Goal: Transaction & Acquisition: Purchase product/service

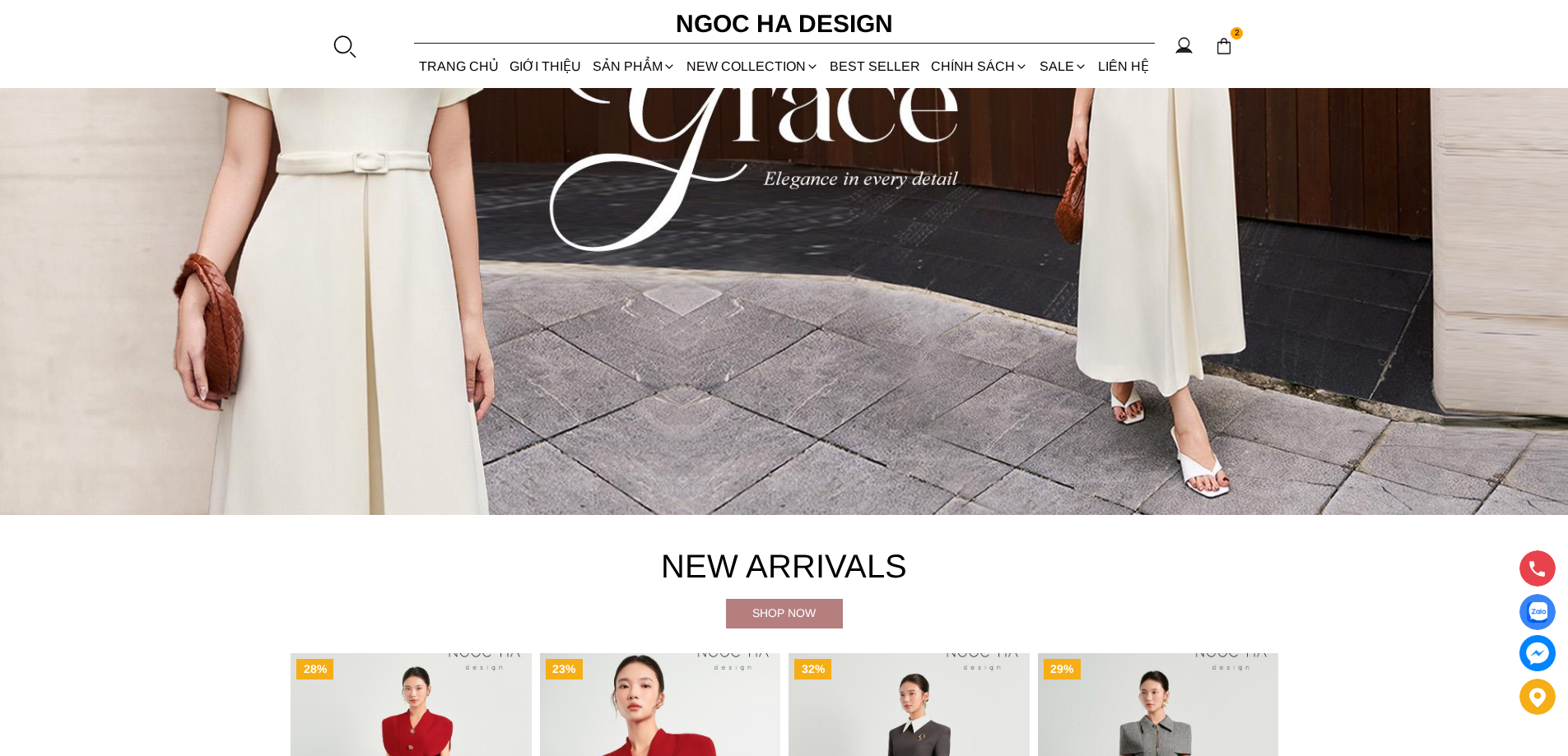
scroll to position [740, 0]
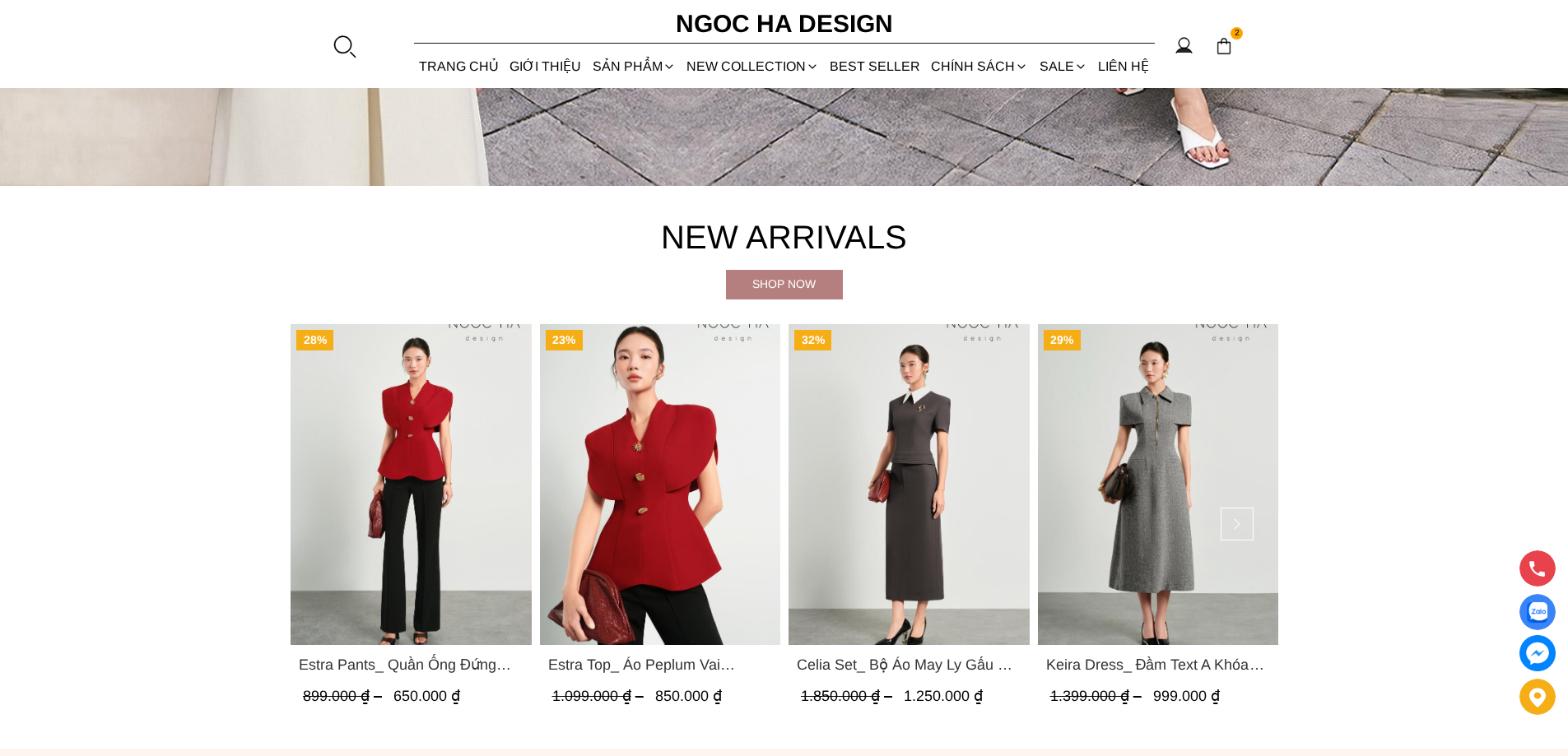
click at [428, 449] on img "Product image - Estra Pants_ Quần Ống Đứng Loe Nhẹ Q070" at bounding box center [411, 485] width 241 height 321
